Goal: Information Seeking & Learning: Learn about a topic

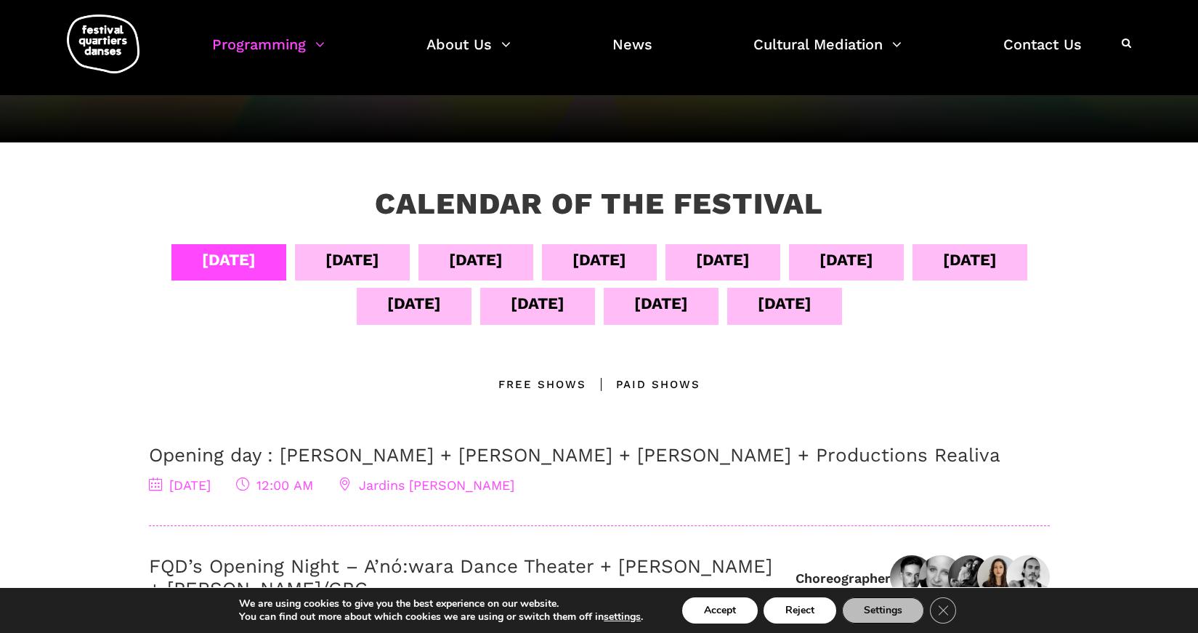
scroll to position [145, 0]
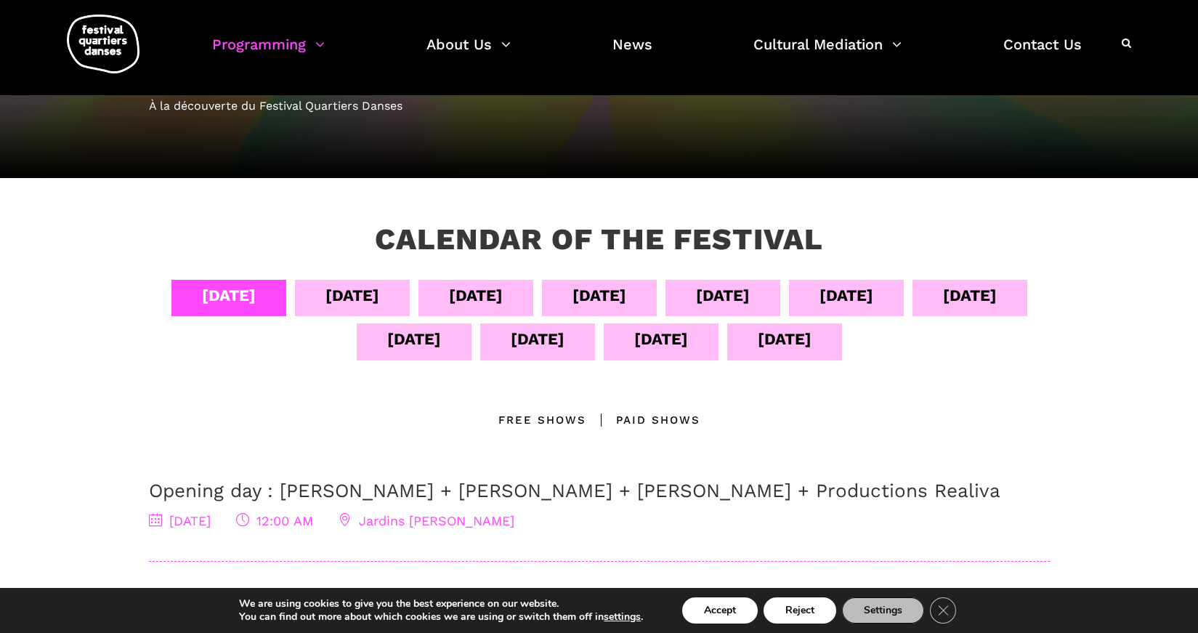
click at [555, 414] on div "Free Shows" at bounding box center [543, 419] width 88 height 17
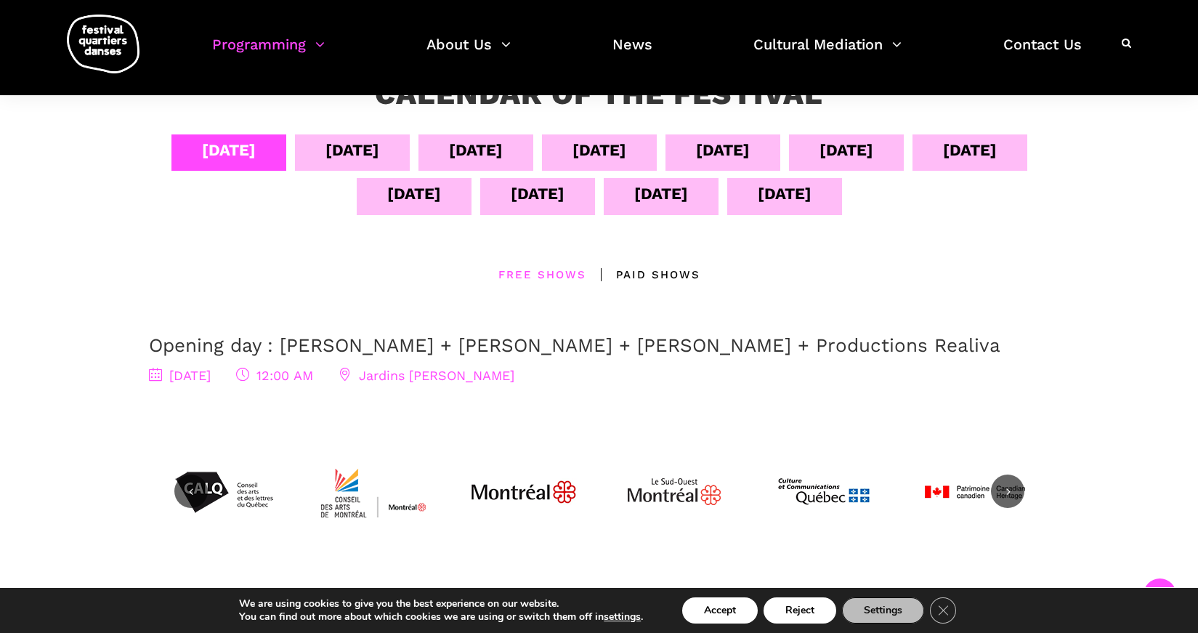
scroll to position [363, 0]
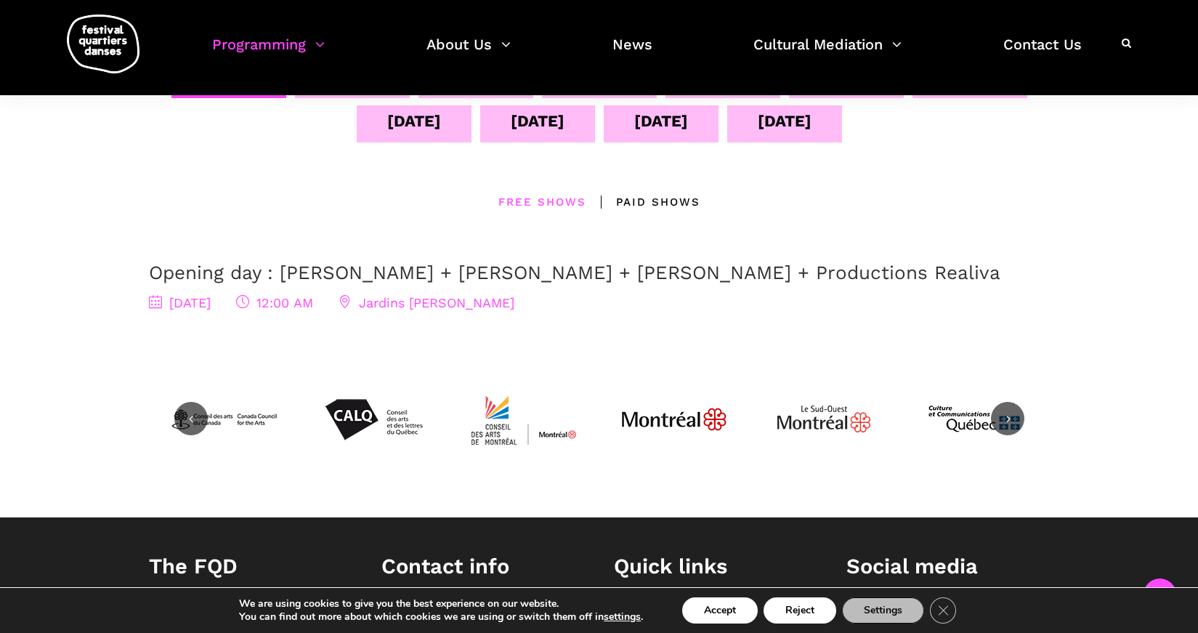
click at [663, 206] on div "Paid shows" at bounding box center [643, 201] width 114 height 17
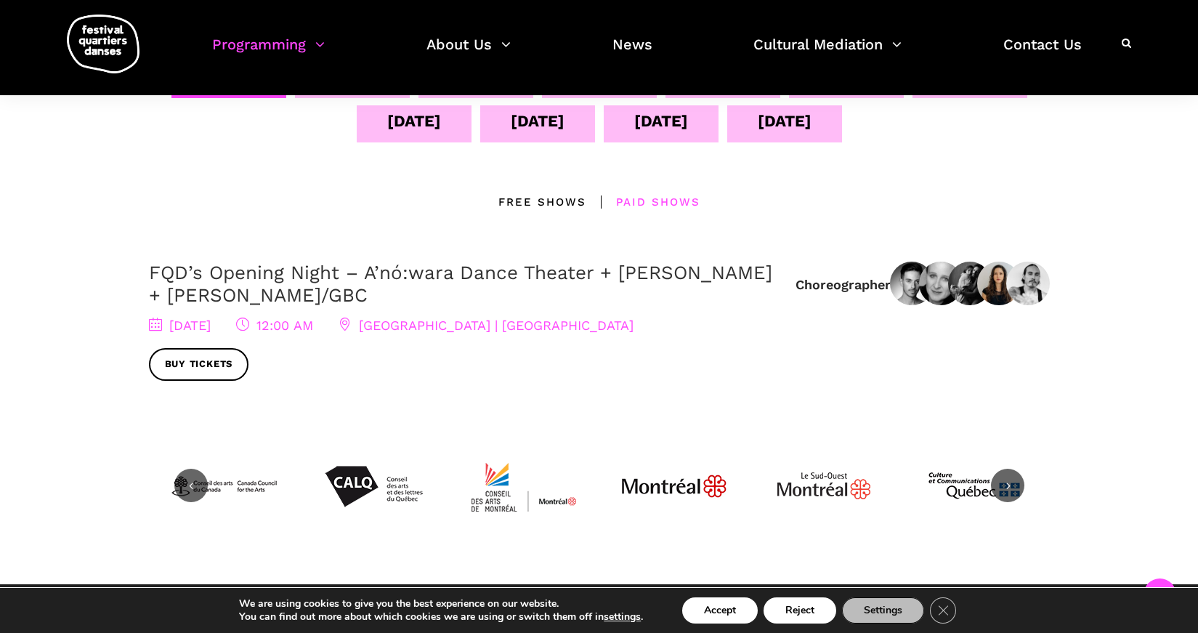
click at [313, 323] on span "12:00 AM" at bounding box center [274, 325] width 77 height 15
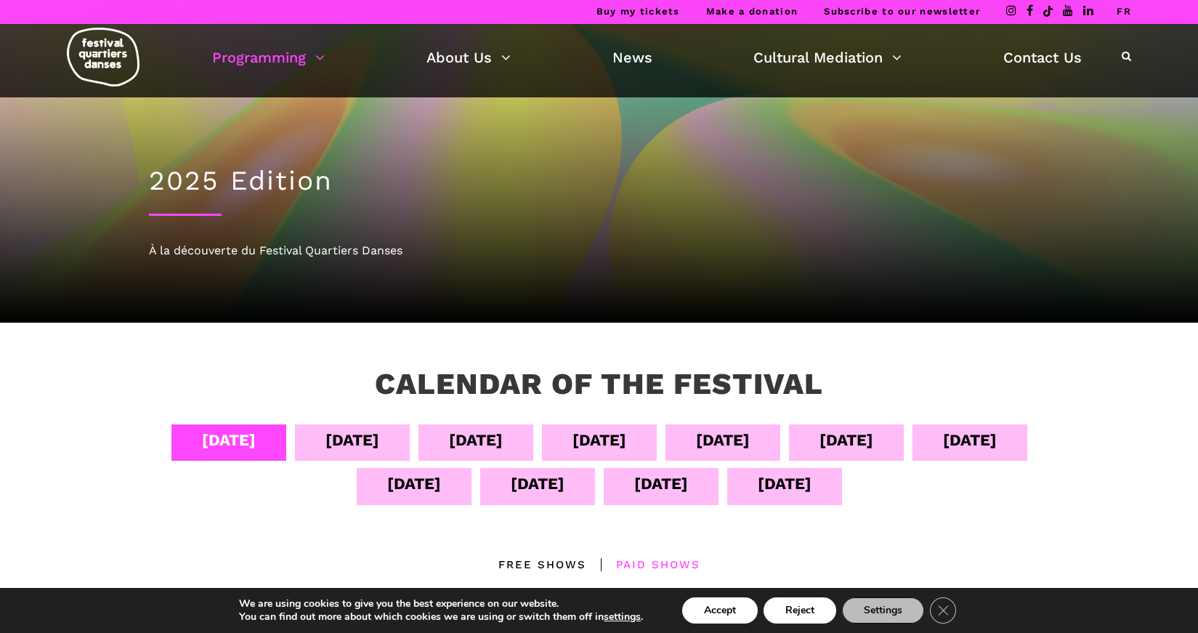
scroll to position [0, 0]
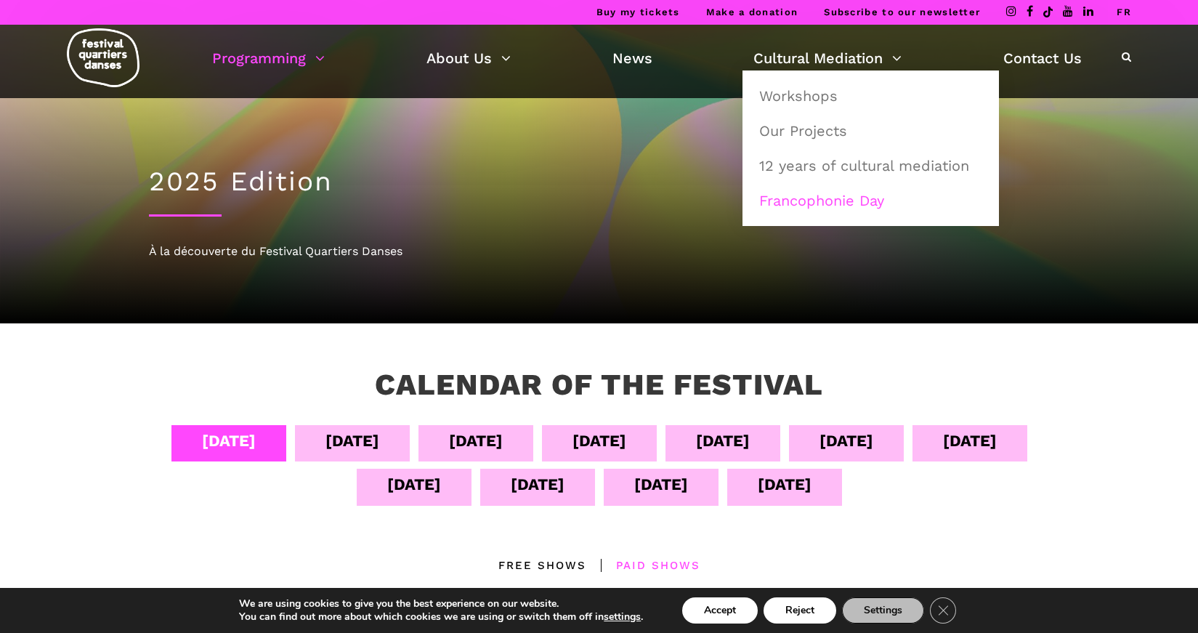
click at [793, 198] on link "Francophonie Day" at bounding box center [871, 200] width 241 height 33
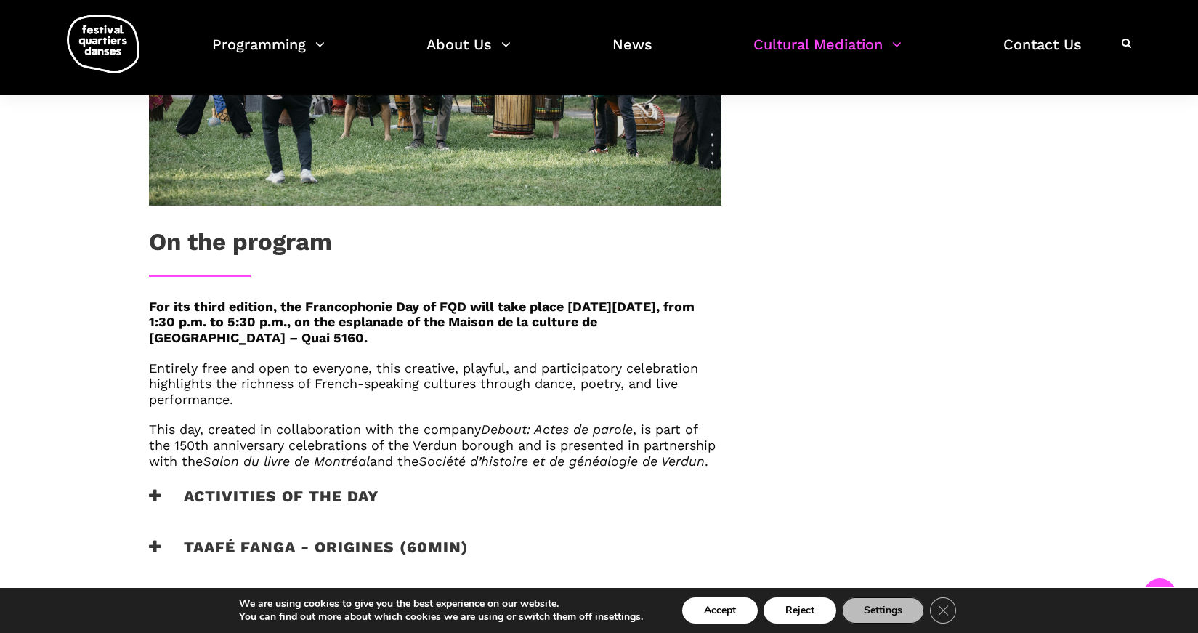
scroll to position [727, 0]
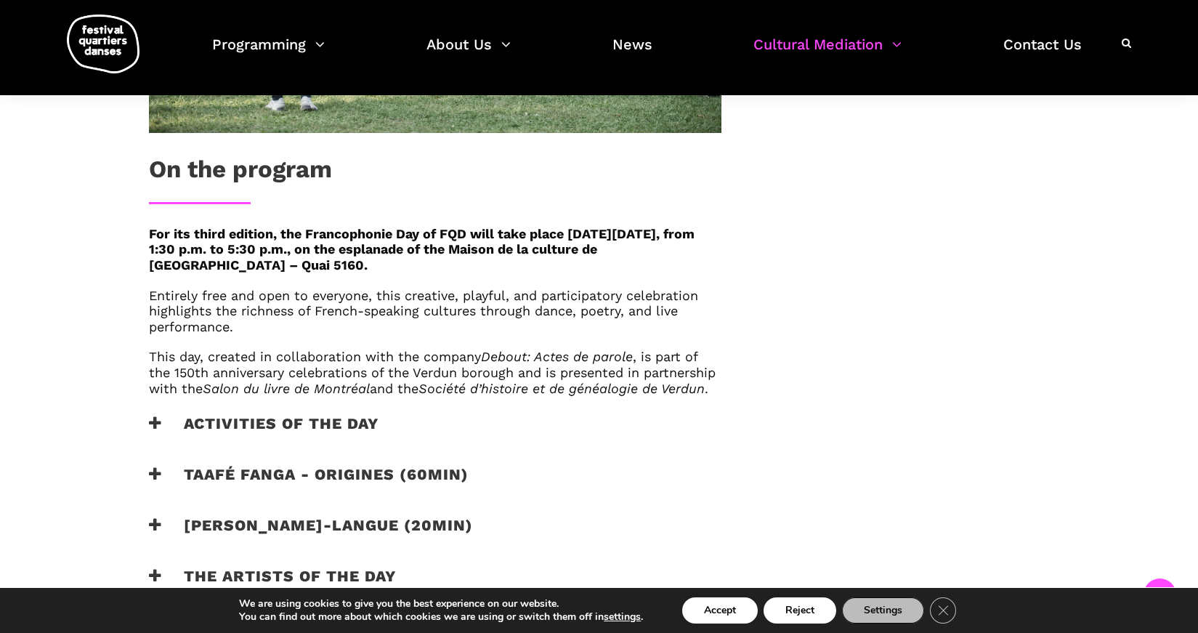
click at [312, 442] on h3 "Activities of the day" at bounding box center [264, 432] width 230 height 36
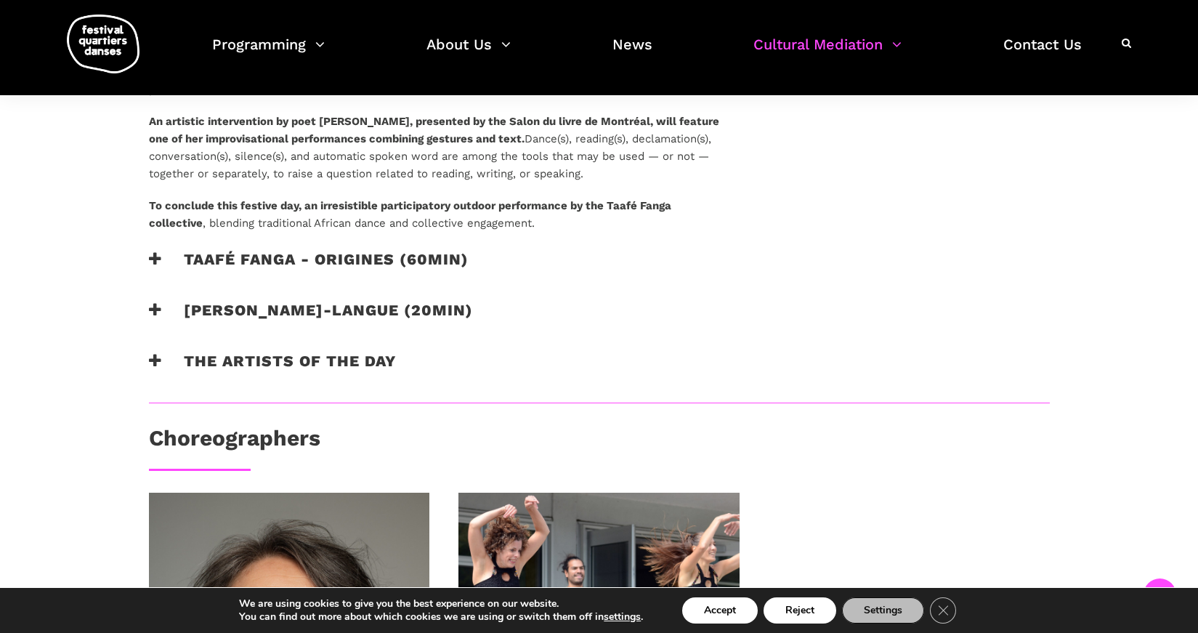
scroll to position [1163, 0]
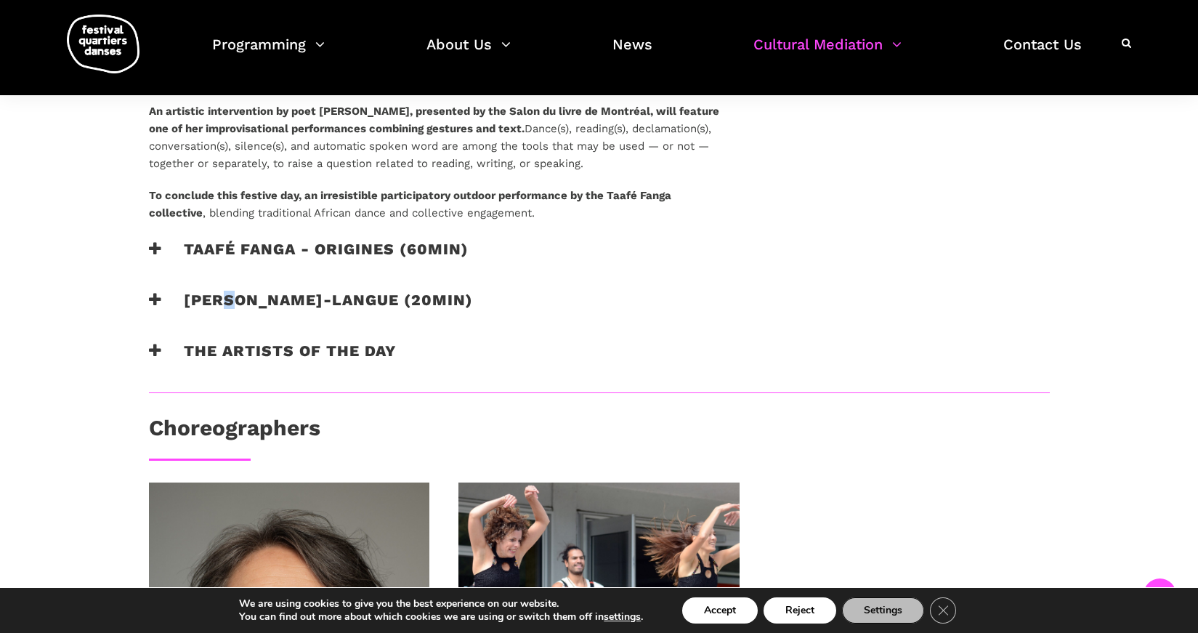
click at [236, 310] on h3 "Catherine Lalonde - Vire-langue (20min)" at bounding box center [311, 309] width 324 height 36
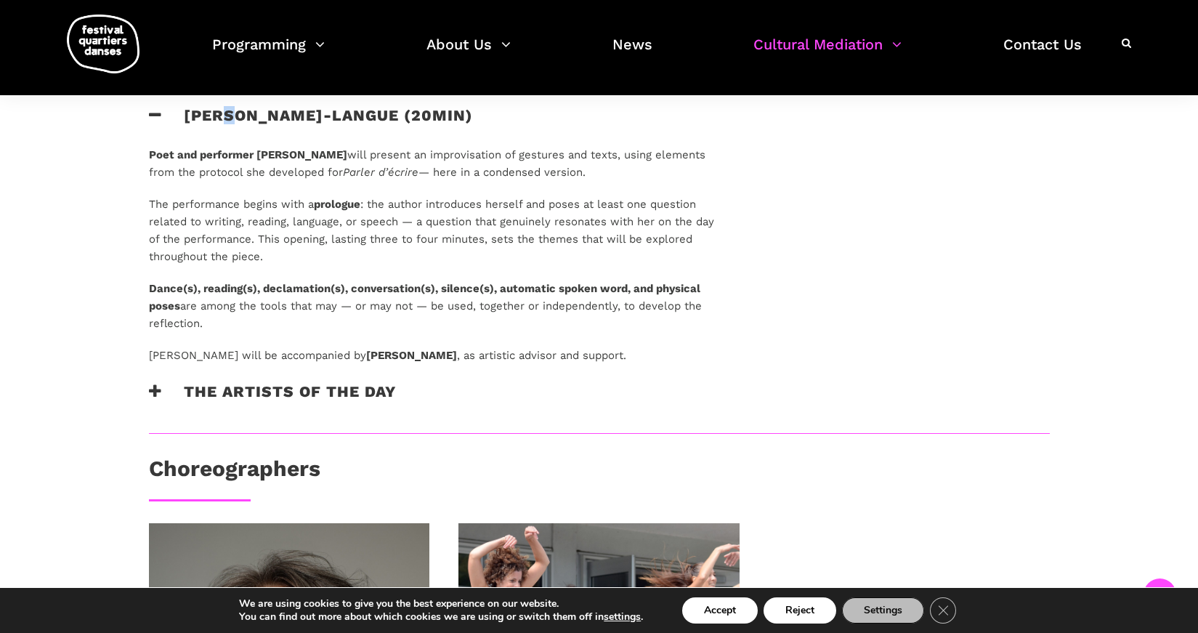
scroll to position [1381, 0]
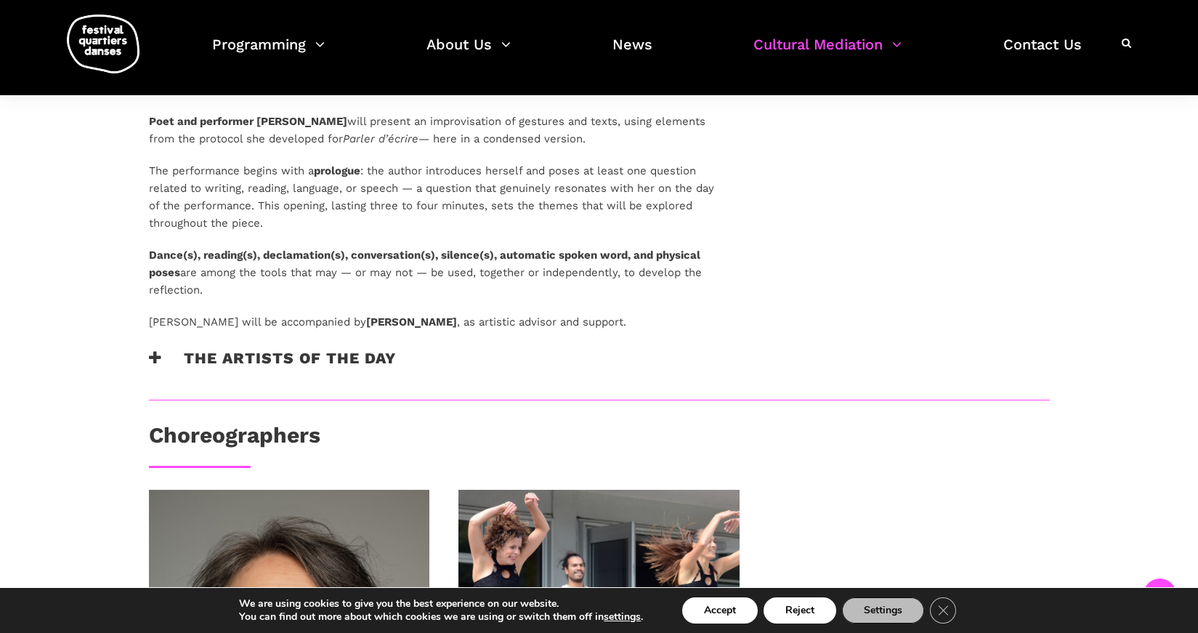
click at [318, 374] on h3 "The artists of the day" at bounding box center [272, 367] width 247 height 36
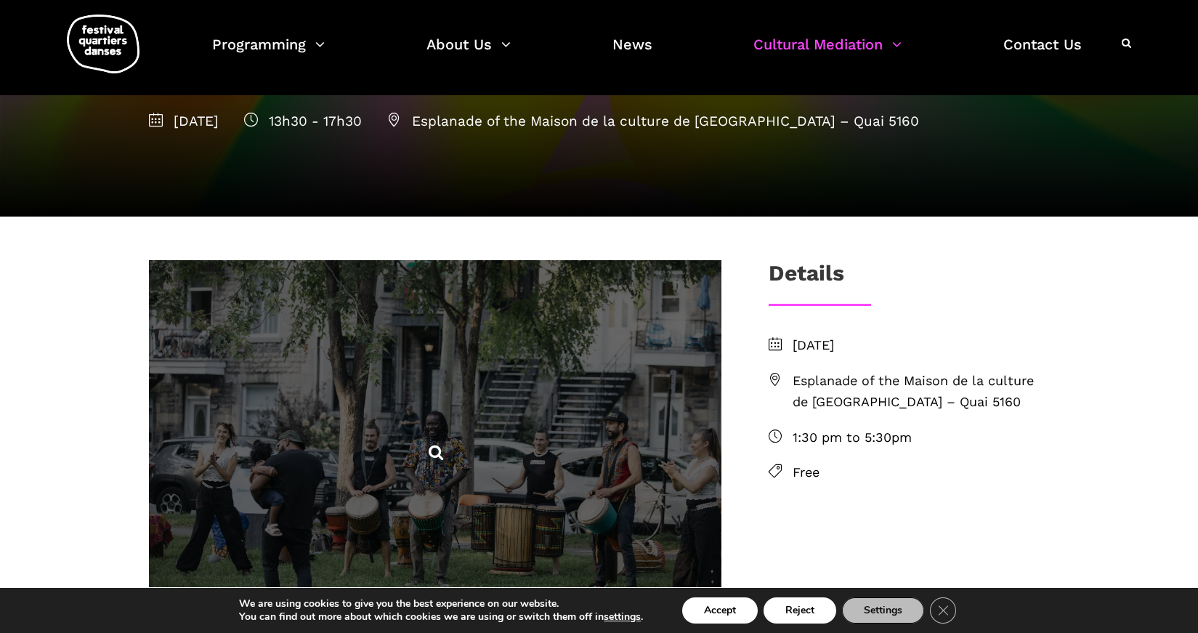
scroll to position [0, 0]
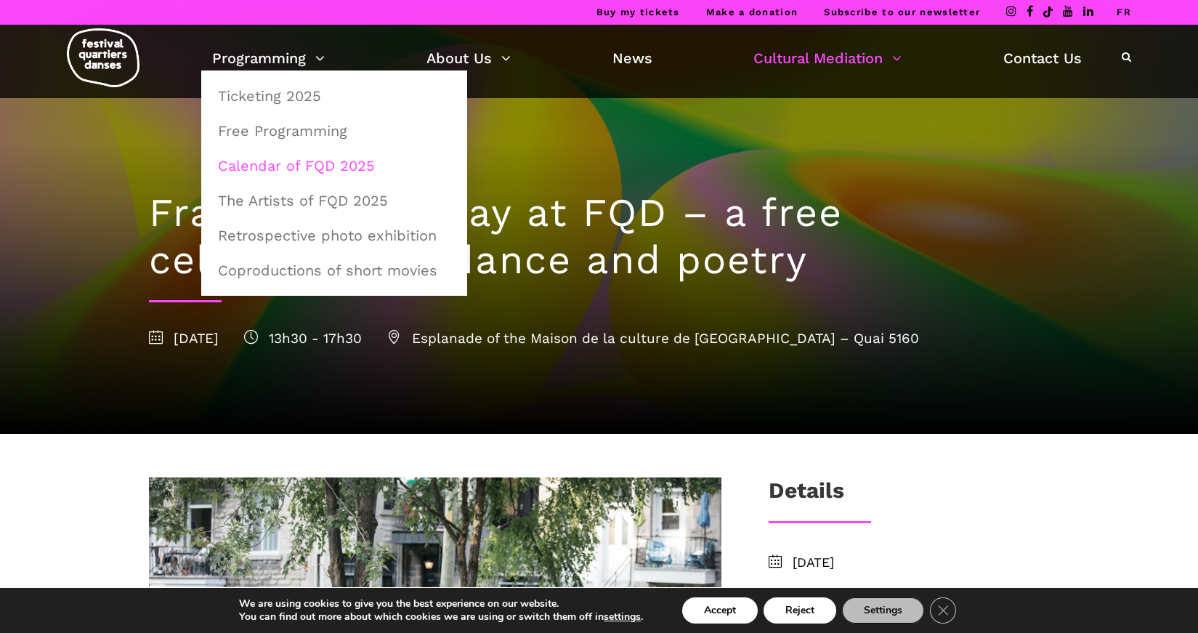
click at [279, 165] on link "Calendar of FQD 2025" at bounding box center [334, 165] width 250 height 33
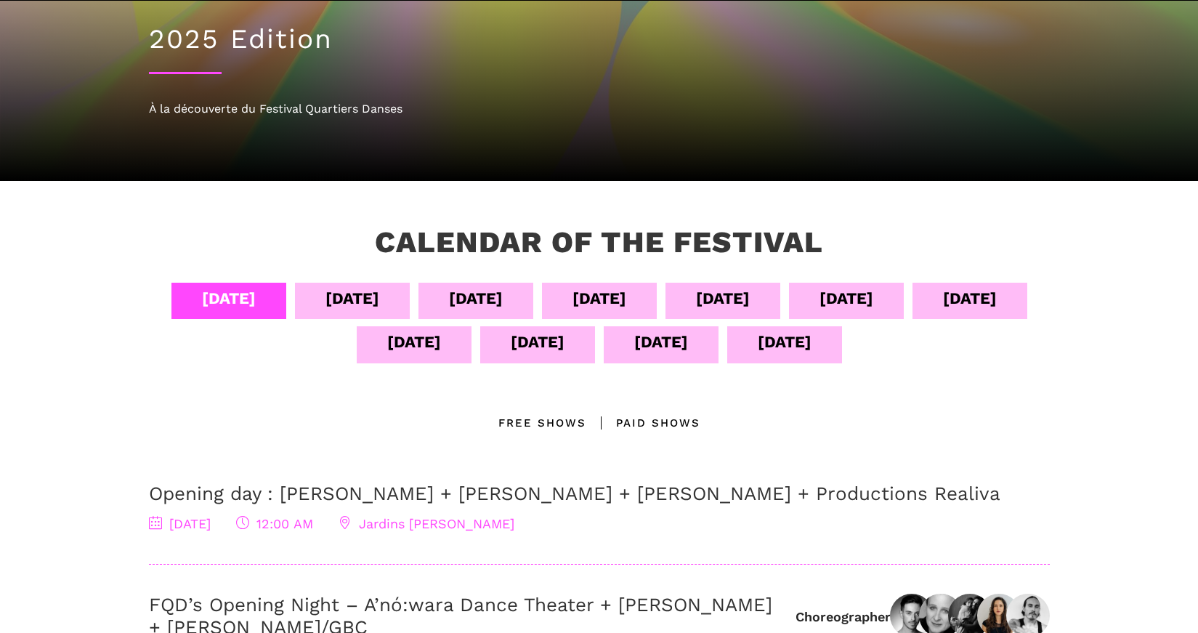
scroll to position [145, 0]
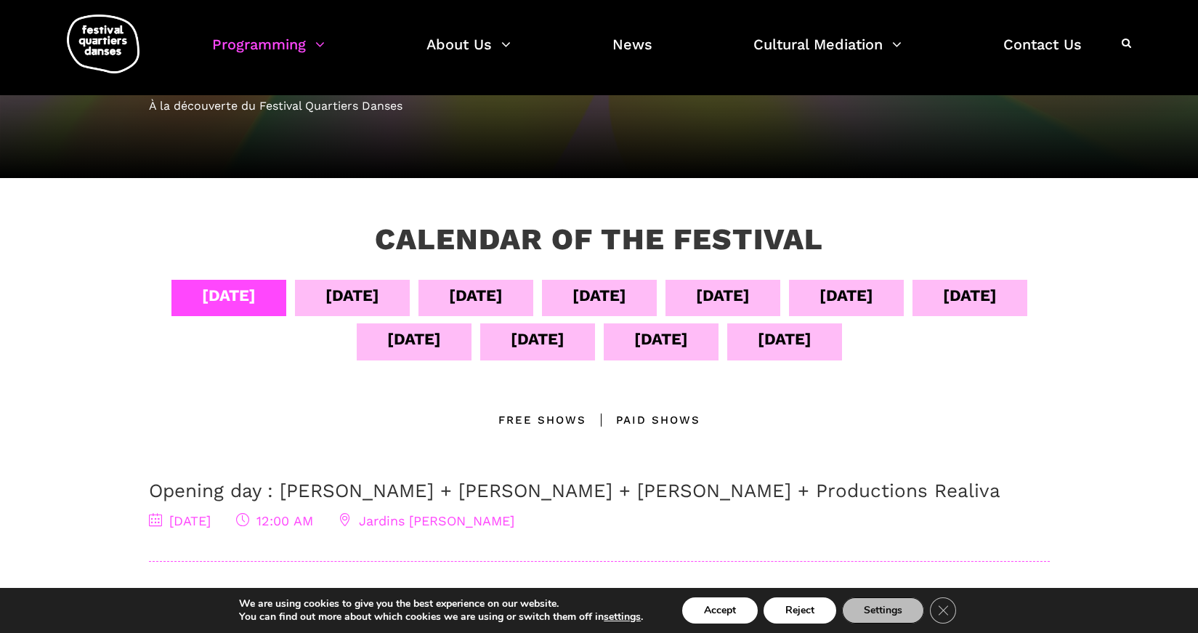
click at [812, 339] on div "[DATE]" at bounding box center [785, 338] width 54 height 25
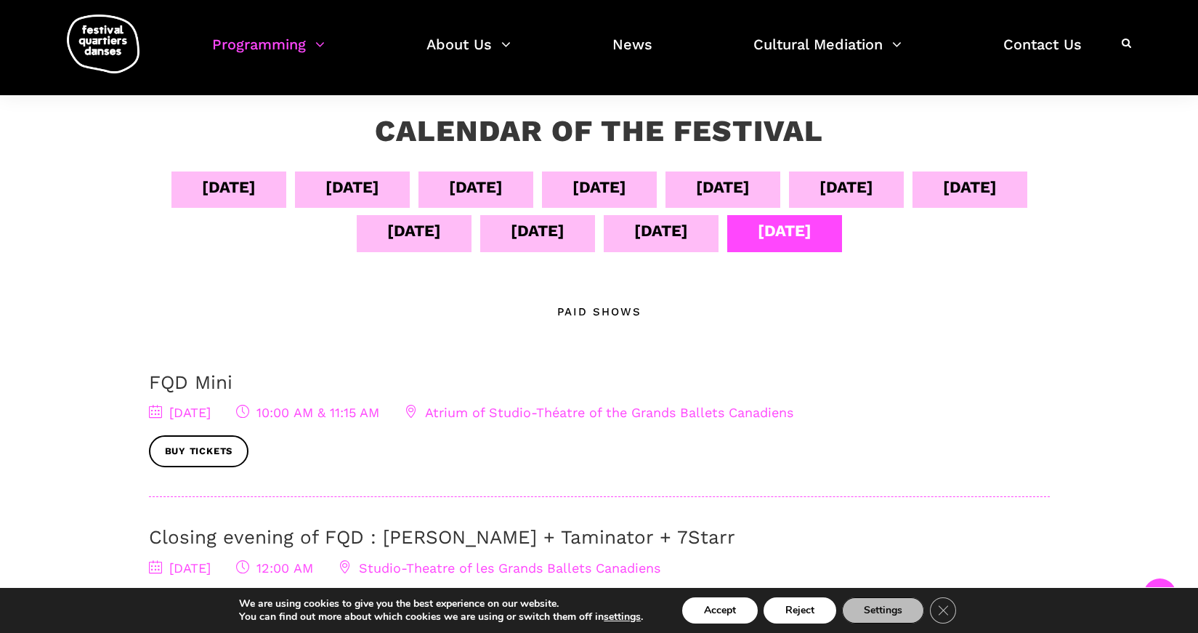
scroll to position [218, 0]
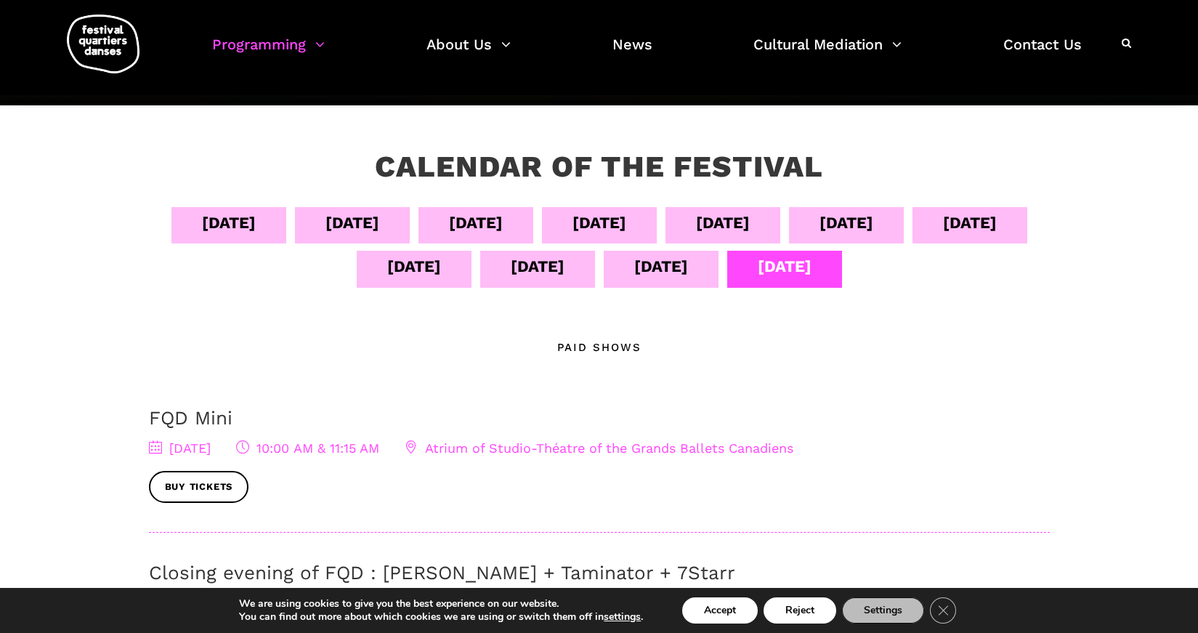
click at [688, 275] on div "[DATE]" at bounding box center [661, 266] width 54 height 25
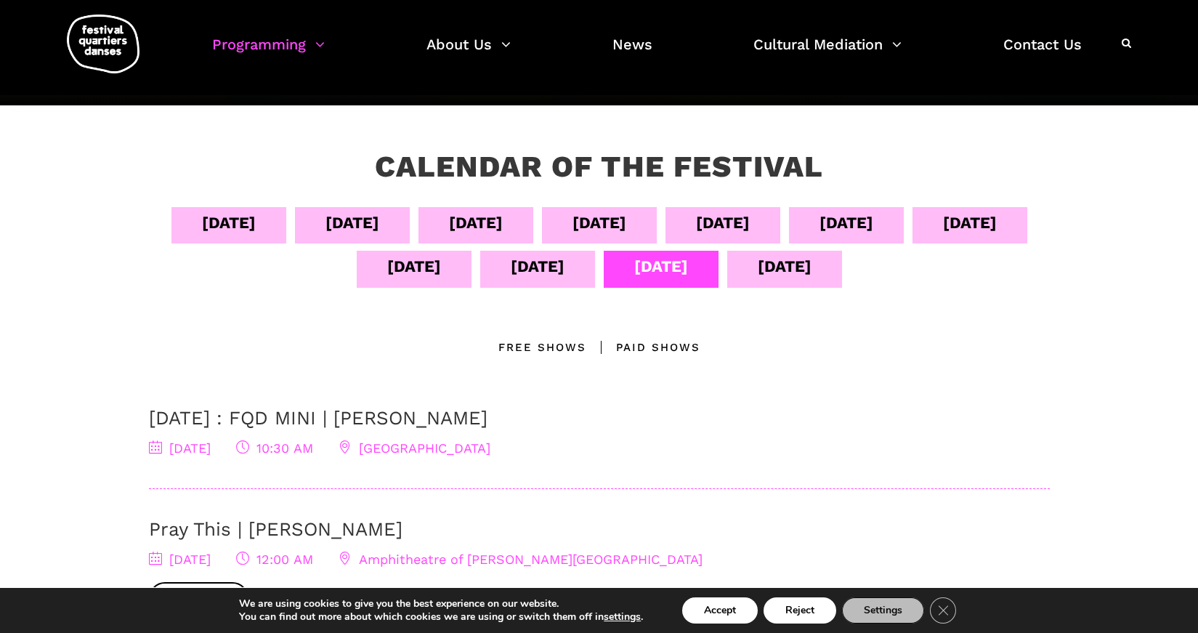
click at [379, 421] on link "[DATE] : FQD MINI | [PERSON_NAME]" at bounding box center [318, 418] width 339 height 22
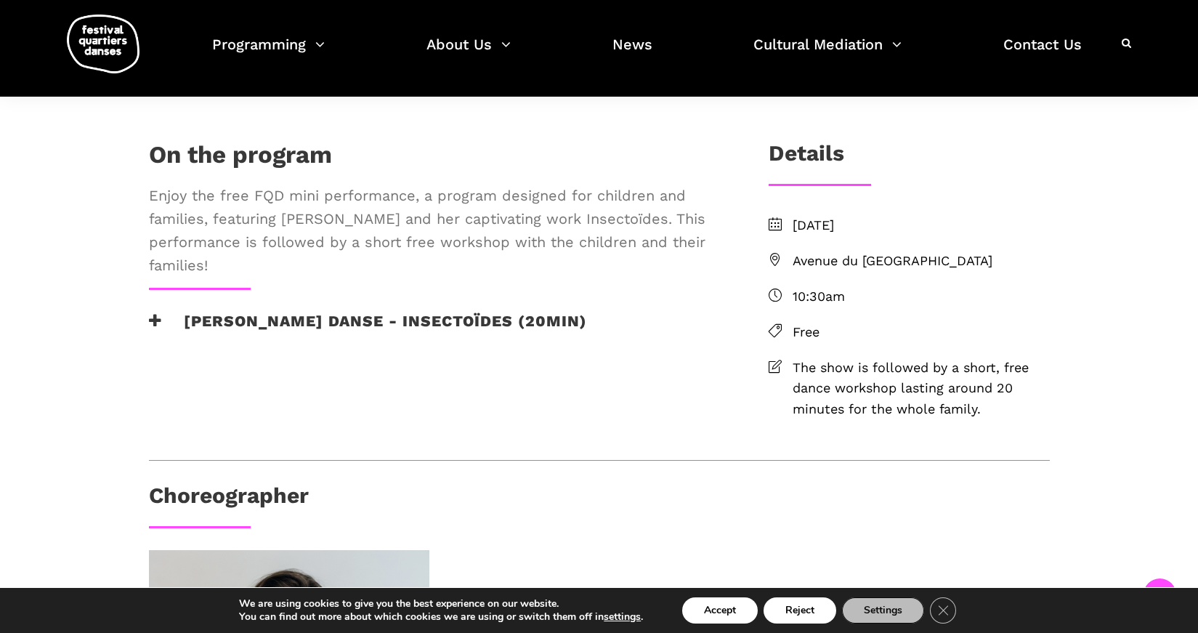
scroll to position [291, 0]
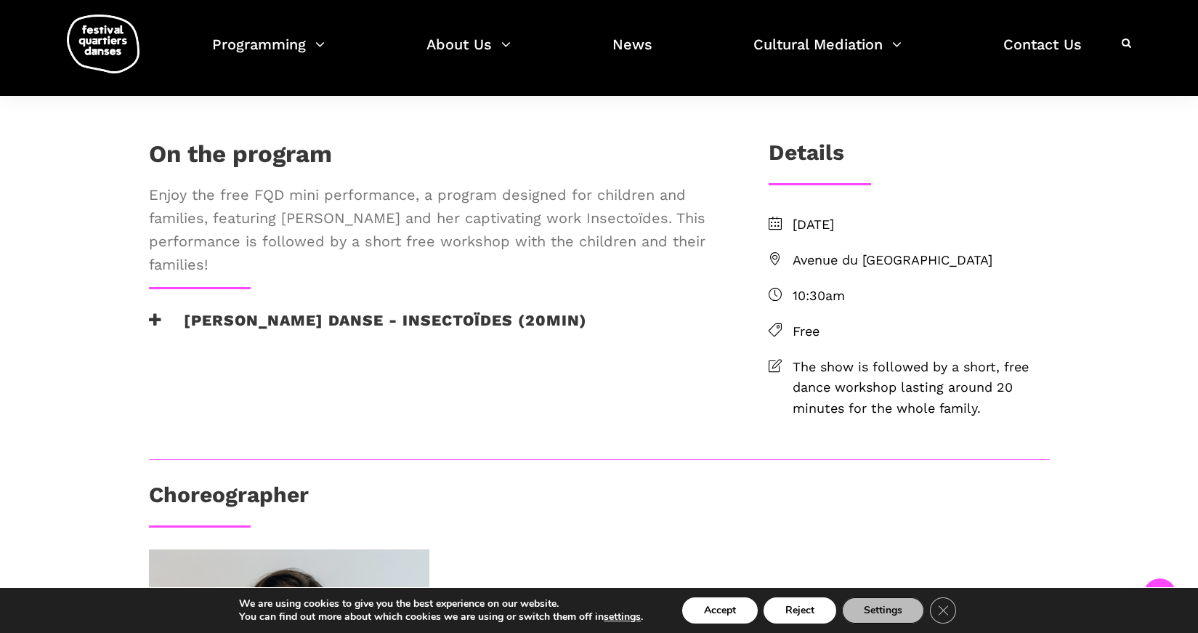
click at [338, 347] on h3 "Pauline Berndsen Danse - Insectoïdes (20min)" at bounding box center [368, 329] width 438 height 36
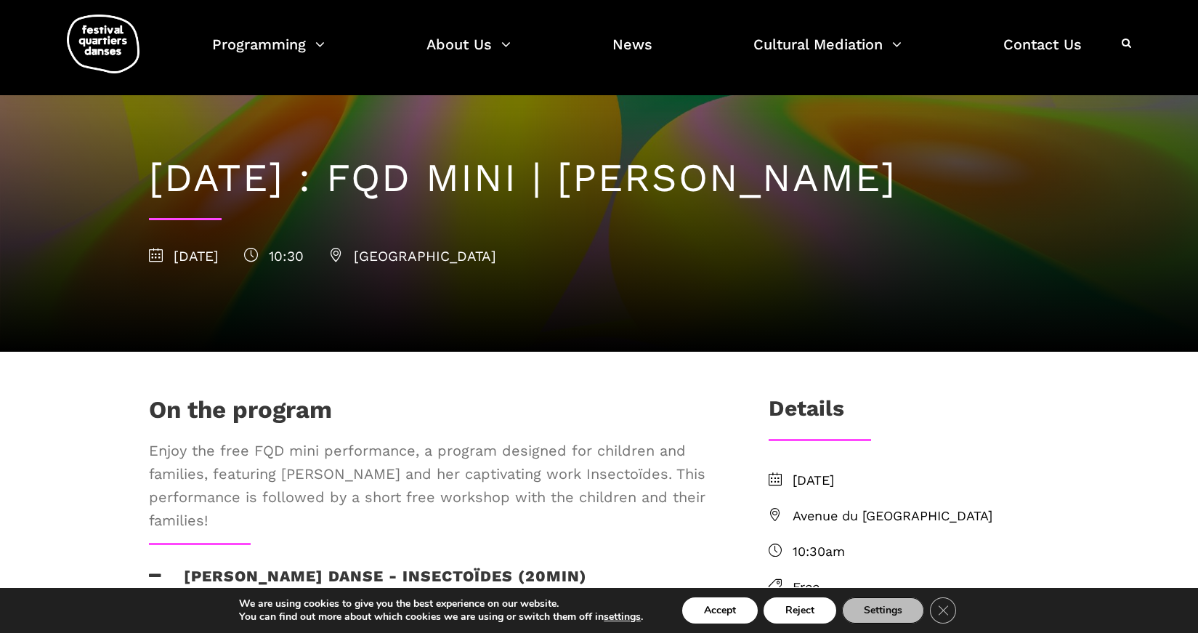
scroll to position [0, 0]
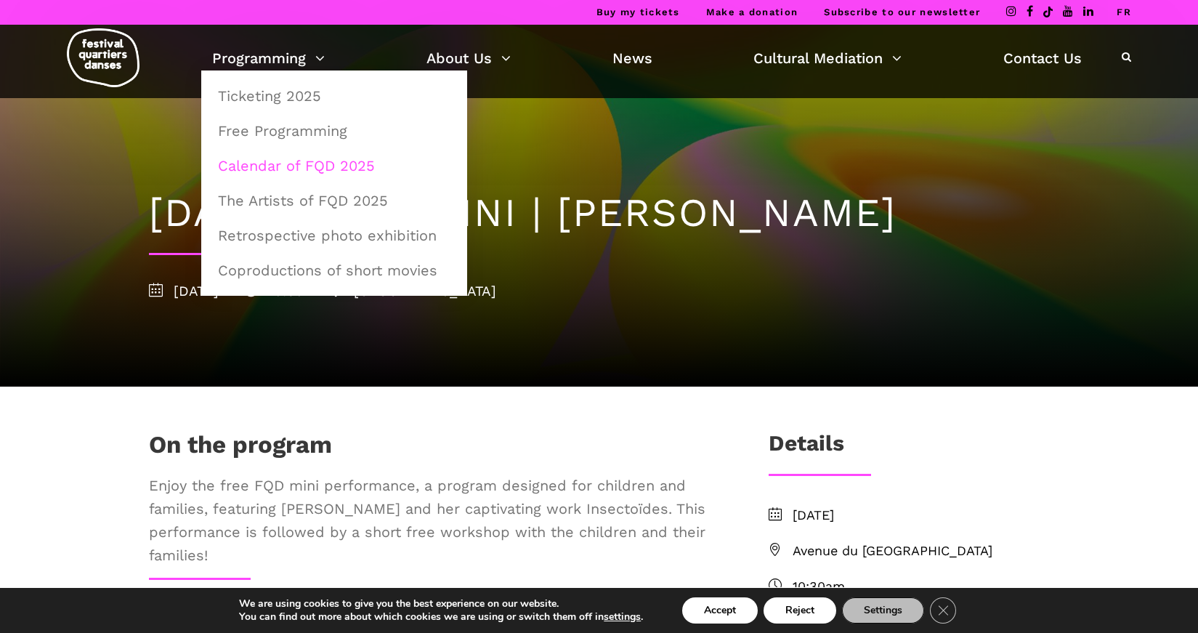
click at [301, 167] on link "Calendar of FQD 2025" at bounding box center [334, 165] width 250 height 33
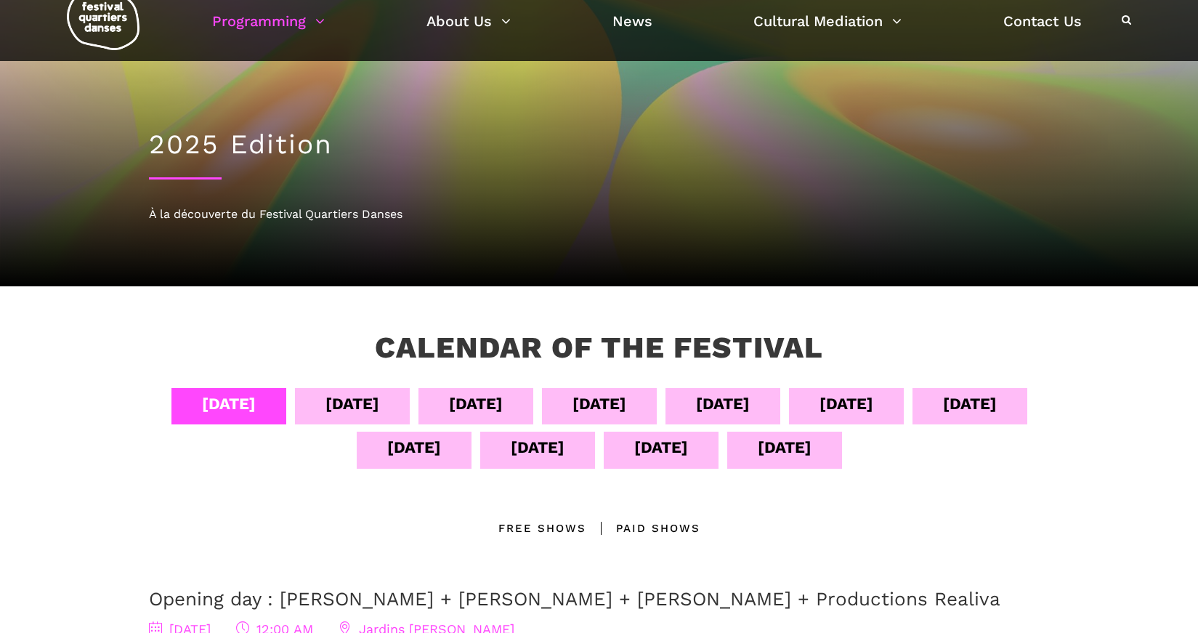
scroll to position [73, 0]
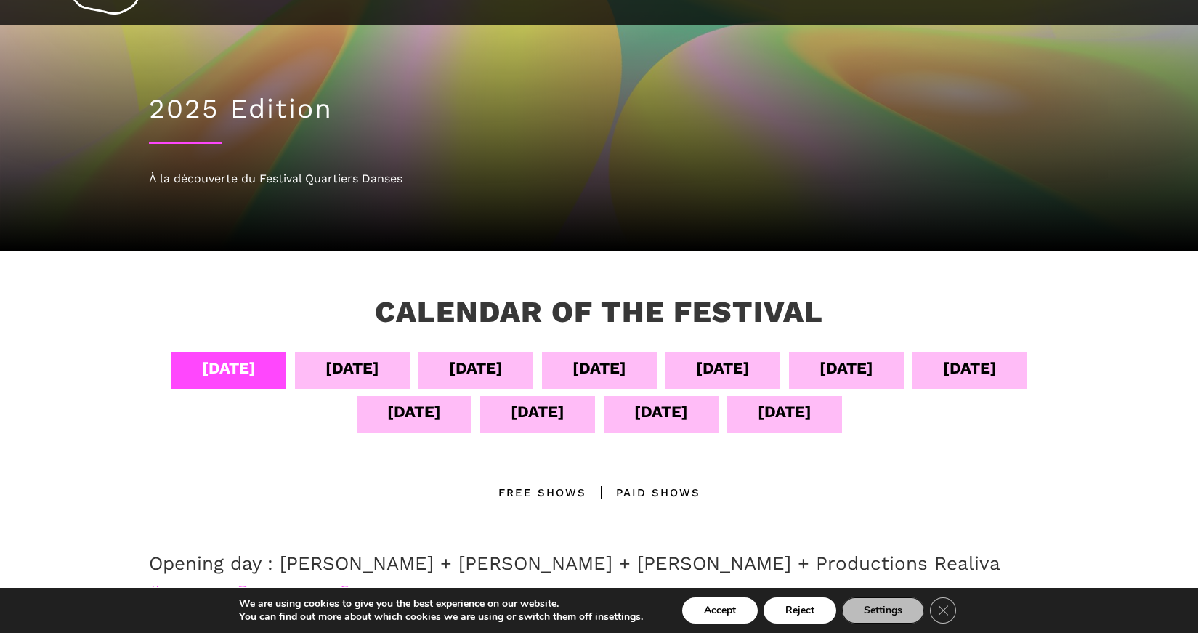
click at [812, 419] on div "[DATE]" at bounding box center [785, 411] width 54 height 25
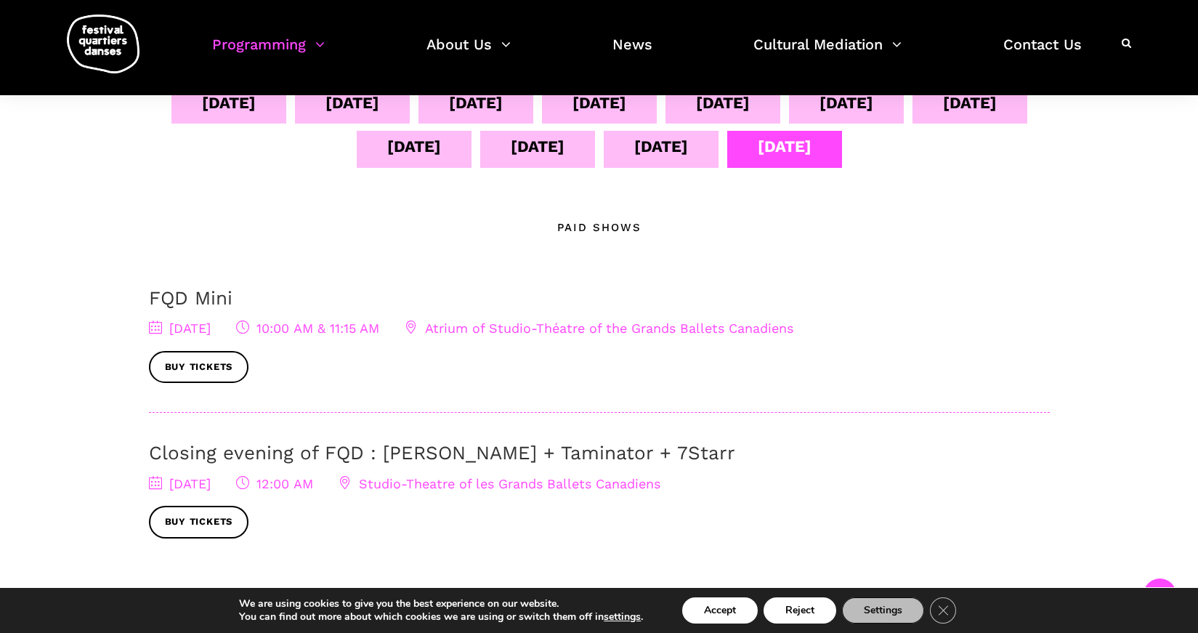
scroll to position [363, 0]
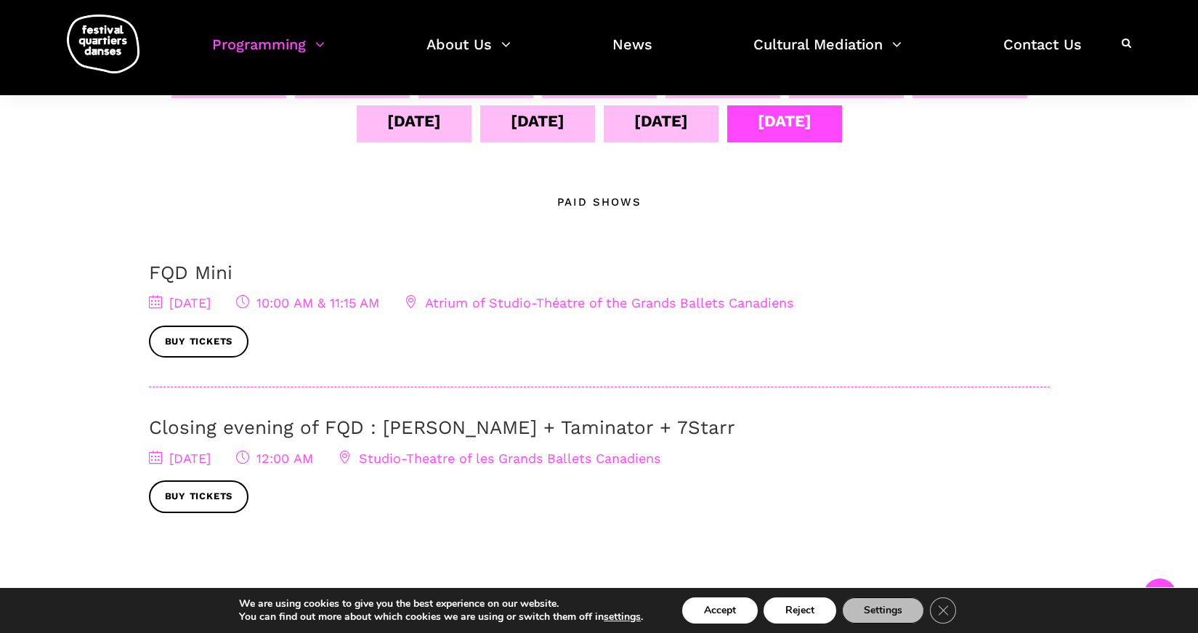
click at [211, 297] on span "[DATE]" at bounding box center [180, 302] width 62 height 15
click at [379, 299] on span "10:00 AM & 11:15 AM" at bounding box center [307, 302] width 143 height 15
click at [204, 271] on link "FQD Mini" at bounding box center [191, 273] width 84 height 22
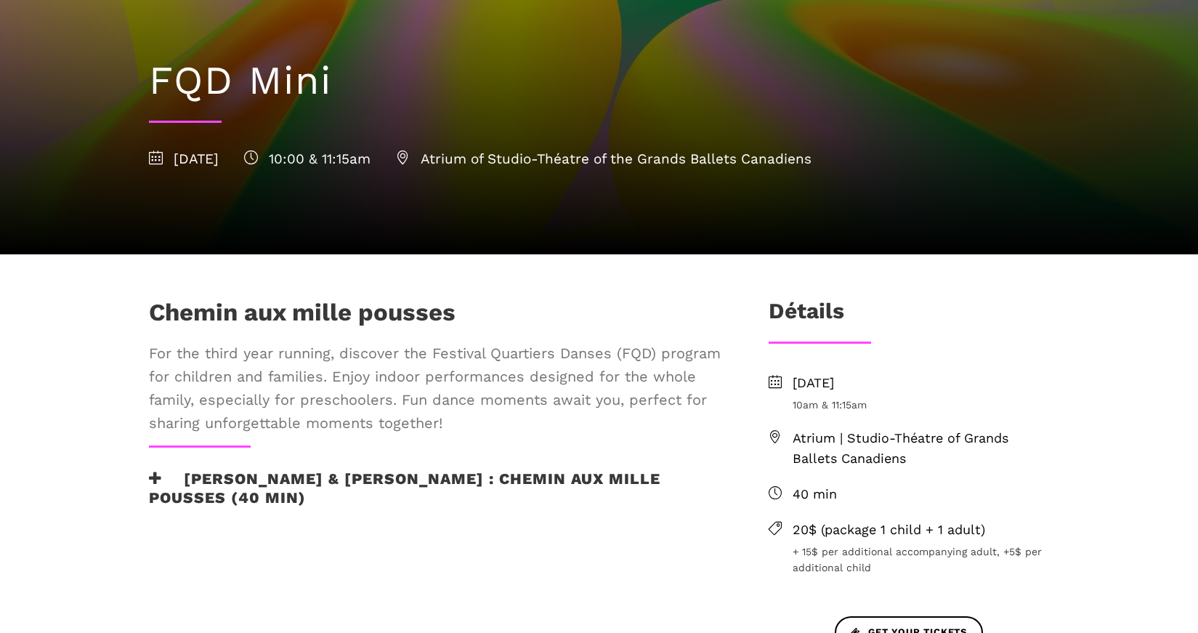
scroll to position [145, 0]
